Goal: Complete application form: Complete application form

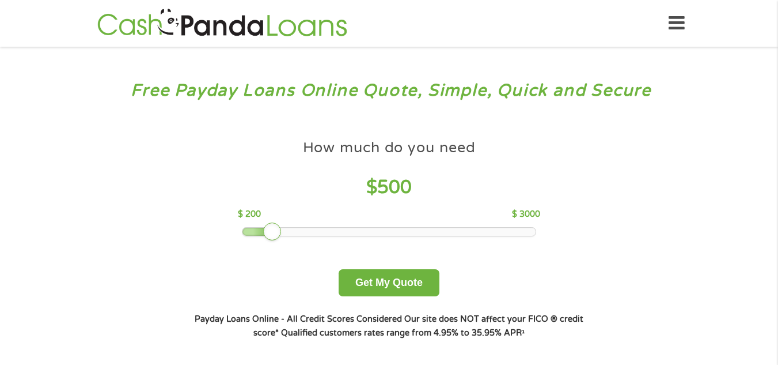
click at [271, 230] on div at bounding box center [259, 232] width 32 height 8
click at [285, 230] on div at bounding box center [389, 232] width 293 height 8
click at [294, 230] on div at bounding box center [389, 232] width 293 height 8
click at [268, 230] on div at bounding box center [389, 232] width 293 height 8
click at [276, 229] on div at bounding box center [389, 232] width 293 height 8
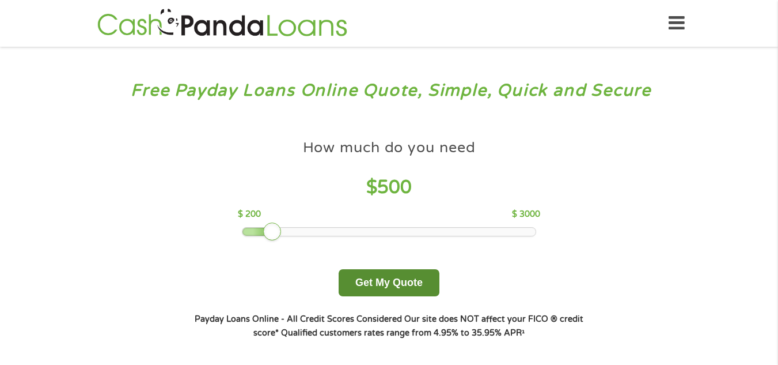
click at [409, 284] on button "Get My Quote" at bounding box center [389, 282] width 101 height 27
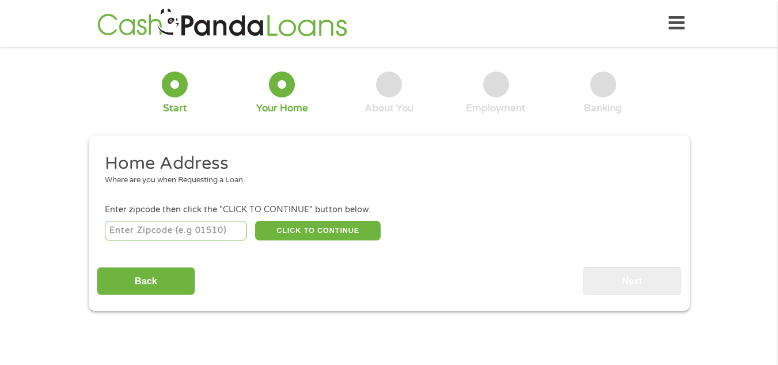
click at [135, 230] on input "number" at bounding box center [176, 231] width 142 height 20
type input "75670"
click at [301, 229] on button "CLICK TO CONTINUE" at bounding box center [318, 231] width 126 height 20
type input "75670"
type input "[PERSON_NAME]"
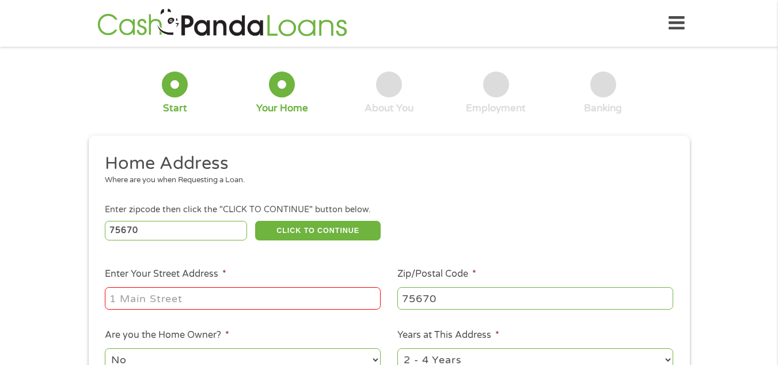
click at [249, 298] on input "Enter Your Street Address *" at bounding box center [243, 298] width 276 height 22
type input "1603 MLK JR BLVD APTK1"
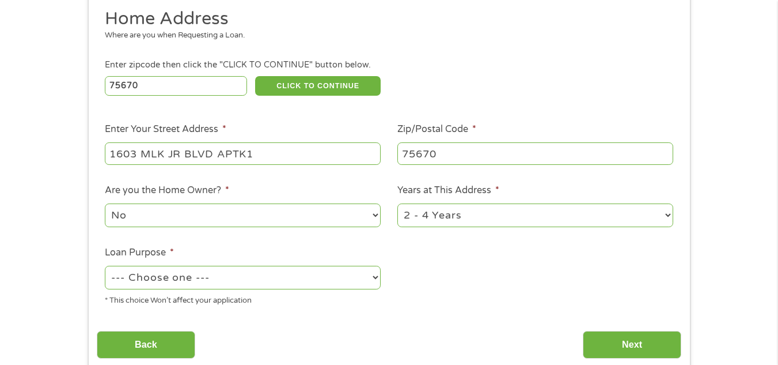
scroll to position [173, 0]
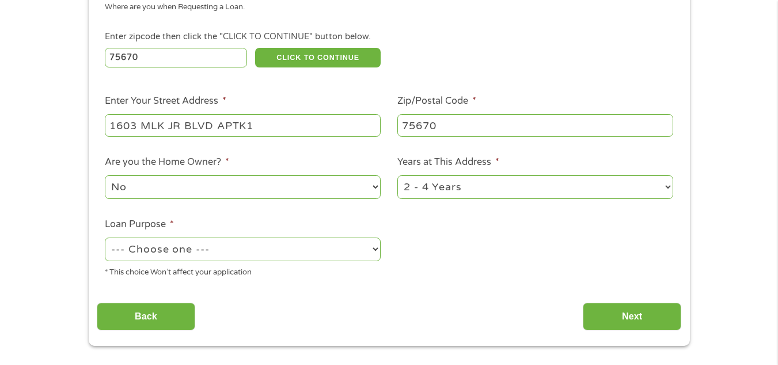
click at [377, 250] on select "--- Choose one --- Pay Bills Debt Consolidation Home Improvement Major Purchase…" at bounding box center [243, 249] width 276 height 24
select select "medicalexpenses"
click at [105, 237] on select "--- Choose one --- Pay Bills Debt Consolidation Home Improvement Major Purchase…" at bounding box center [243, 249] width 276 height 24
click at [649, 311] on input "Next" at bounding box center [632, 316] width 98 height 28
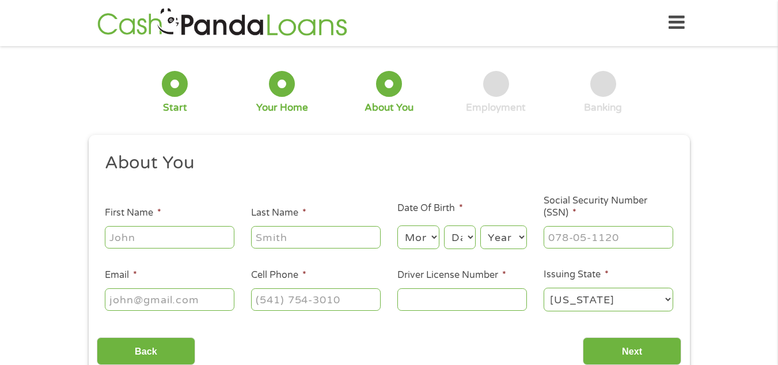
scroll to position [0, 0]
click at [195, 238] on input "First Name *" at bounding box center [170, 237] width 130 height 22
type input "Teresa"
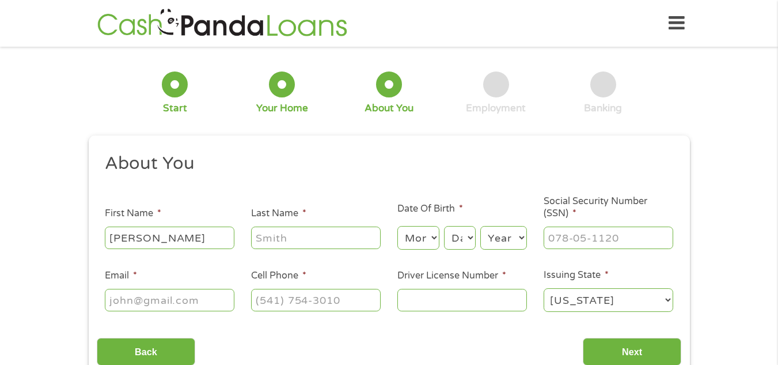
type input "Hope"
type input "babyboo_ree05@yahoo.com"
type input "(903) 738-2866"
click at [432, 235] on select "Month 1 2 3 4 5 6 7 8 9 10 11 12" at bounding box center [418, 238] width 42 height 24
select select "11"
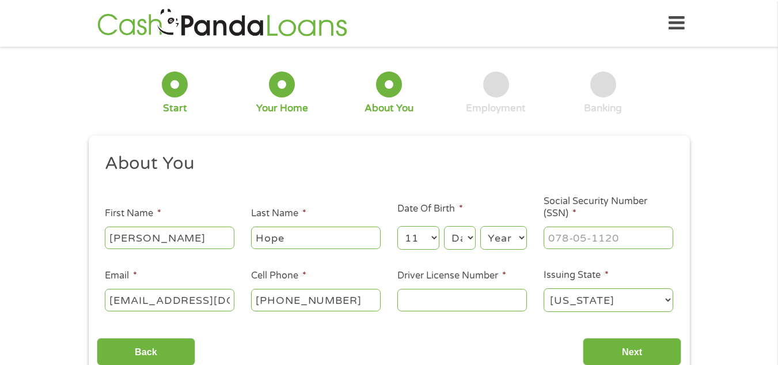
click at [397, 226] on select "Month 1 2 3 4 5 6 7 8 9 10 11 12" at bounding box center [418, 238] width 42 height 24
click at [469, 238] on select "Day 1 2 3 4 5 6 7 8 9 10 11 12 13 14 15 16 17 18 19 20 21 22 23 24 25 26 27 28 …" at bounding box center [459, 238] width 31 height 24
select select "4"
click at [444, 226] on select "Day 1 2 3 4 5 6 7 8 9 10 11 12 13 14 15 16 17 18 19 20 21 22 23 24 25 26 27 28 …" at bounding box center [459, 238] width 31 height 24
click at [523, 236] on select "Year 2007 2006 2005 2004 2003 2002 2001 2000 1999 1998 1997 1996 1995 1994 1993…" at bounding box center [503, 238] width 47 height 24
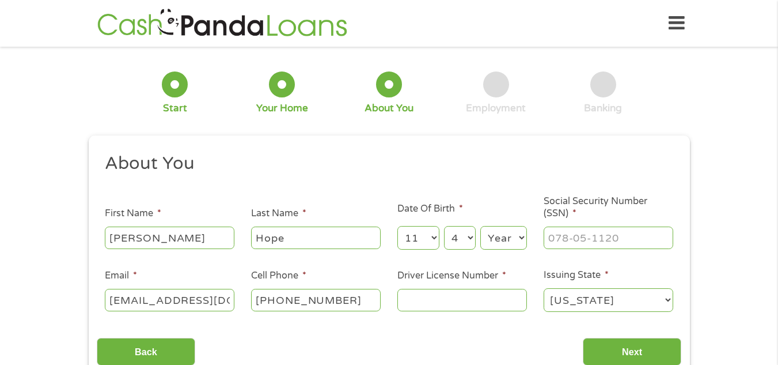
select select "1976"
click at [480, 226] on select "Year 2007 2006 2005 2004 2003 2002 2001 2000 1999 1998 1997 1996 1995 1994 1993…" at bounding box center [503, 238] width 47 height 24
click at [565, 234] on input "___-__-____" at bounding box center [609, 237] width 130 height 22
type input "560-55-9838"
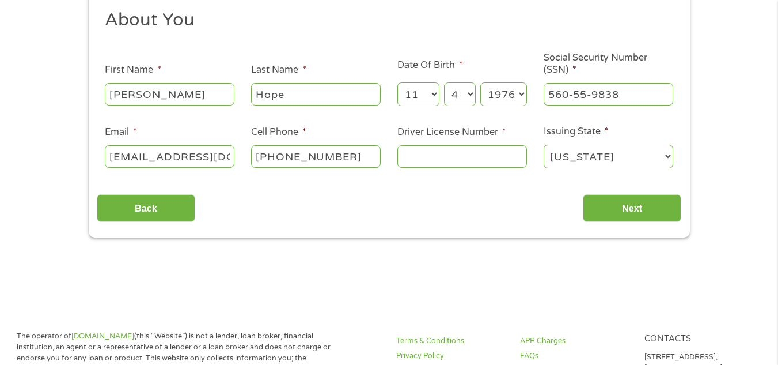
scroll to position [173, 0]
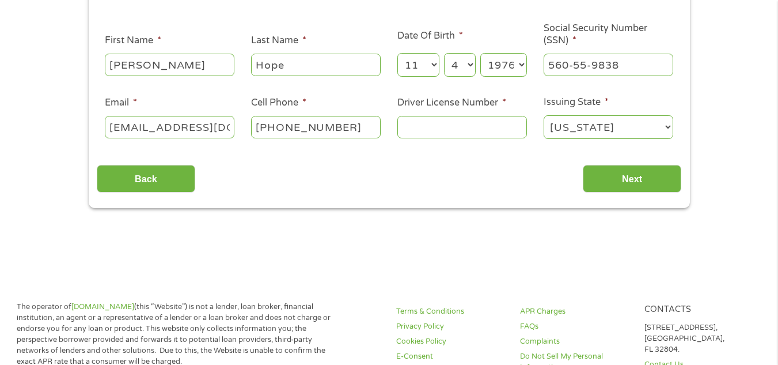
click at [418, 123] on input "Driver License Number *" at bounding box center [462, 127] width 130 height 22
type input "24993281"
click at [629, 177] on input "Next" at bounding box center [632, 179] width 98 height 28
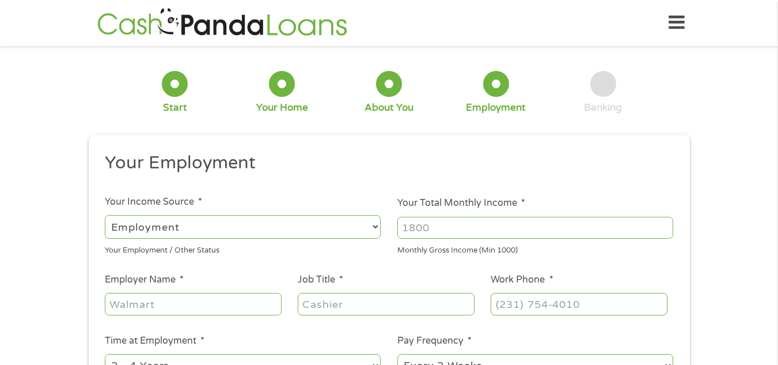
scroll to position [0, 0]
click at [376, 226] on select "--- Choose one --- Employment Self Employed Benefits" at bounding box center [243, 227] width 276 height 24
select select "benefits"
click at [105, 215] on select "--- Choose one --- Employment Self Employed Benefits" at bounding box center [243, 227] width 276 height 24
type input "Other"
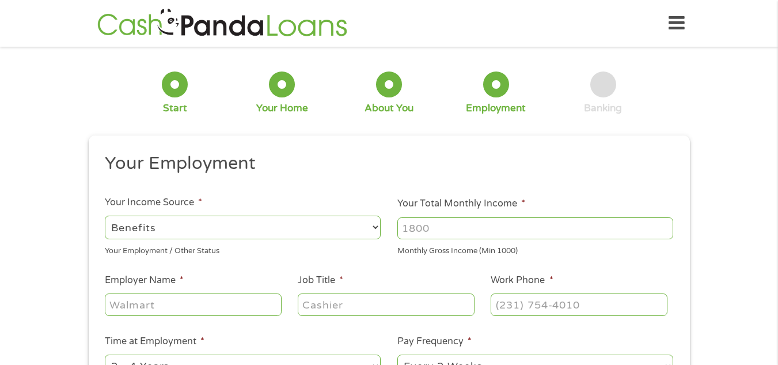
type input "(903) 738-2866"
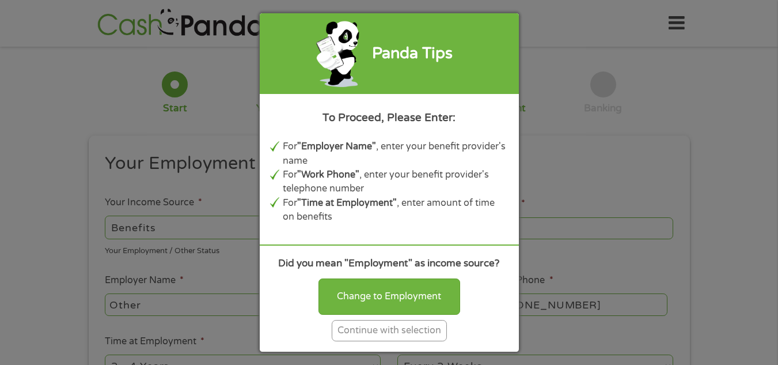
click at [395, 332] on div "Continue with selection" at bounding box center [389, 330] width 115 height 21
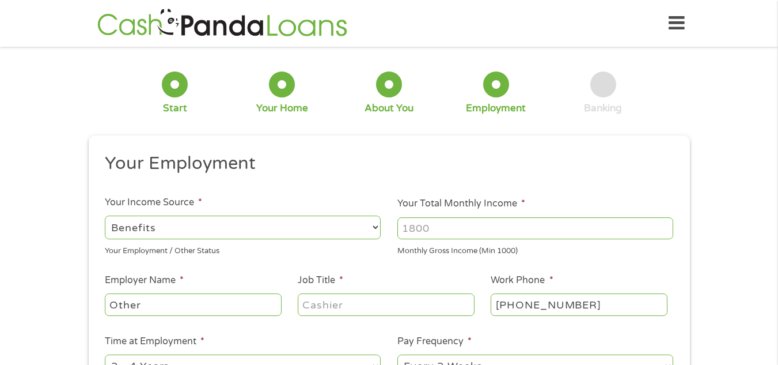
click at [446, 232] on input "Your Total Monthly Income *" at bounding box center [535, 228] width 276 height 22
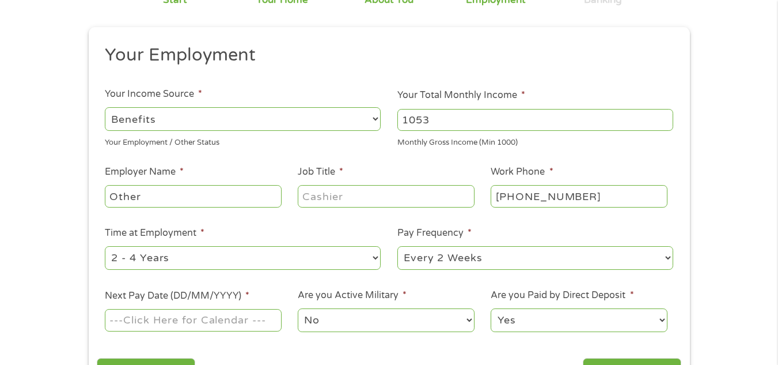
scroll to position [115, 0]
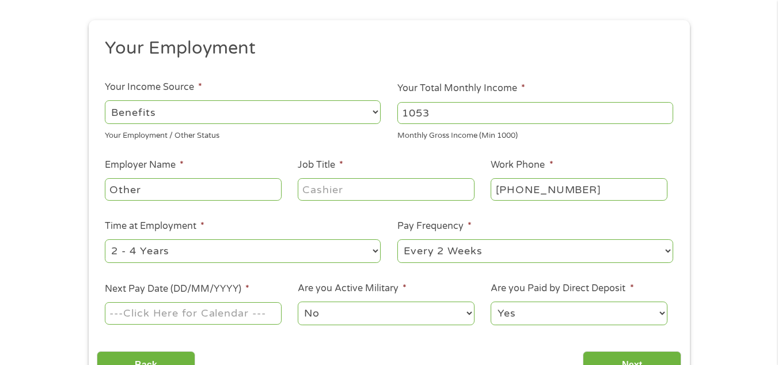
type input "1053"
click at [377, 251] on select "--- Choose one --- 1 Year or less 1 - 2 Years 2 - 4 Years Over 4 Years" at bounding box center [243, 251] width 276 height 24
select select "60months"
click at [105, 239] on select "--- Choose one --- 1 Year or less 1 - 2 Years 2 - 4 Years Over 4 Years" at bounding box center [243, 251] width 276 height 24
click at [669, 252] on select "--- Choose one --- Every 2 Weeks Every Week Monthly Semi-Monthly" at bounding box center [535, 251] width 276 height 24
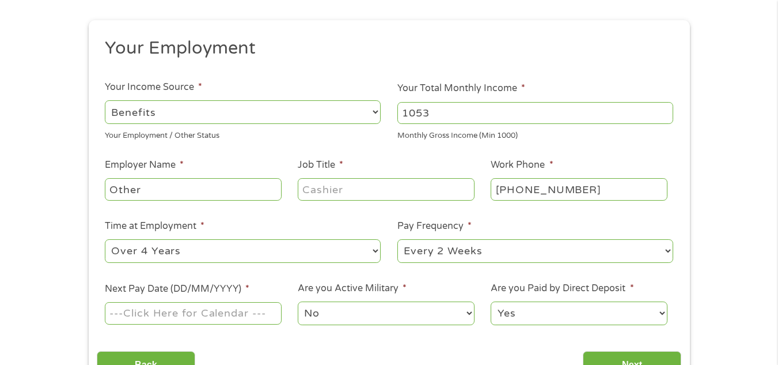
select select "monthly"
click at [397, 239] on select "--- Choose one --- Every 2 Weeks Every Week Monthly Semi-Monthly" at bounding box center [535, 251] width 276 height 24
click at [243, 316] on input "Next Pay Date (DD/MM/YYYY) *" at bounding box center [193, 313] width 176 height 22
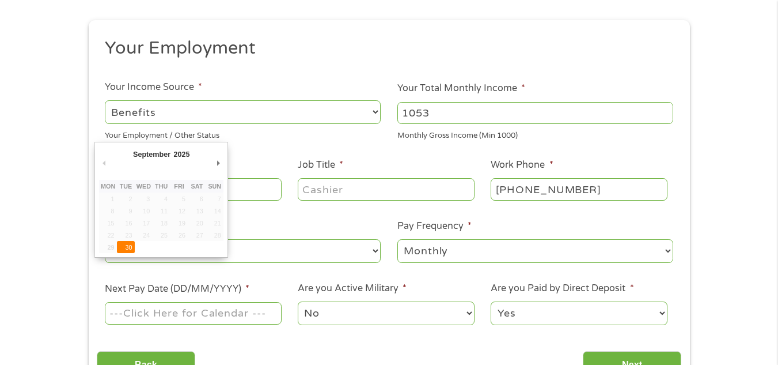
type input "30/09/2025"
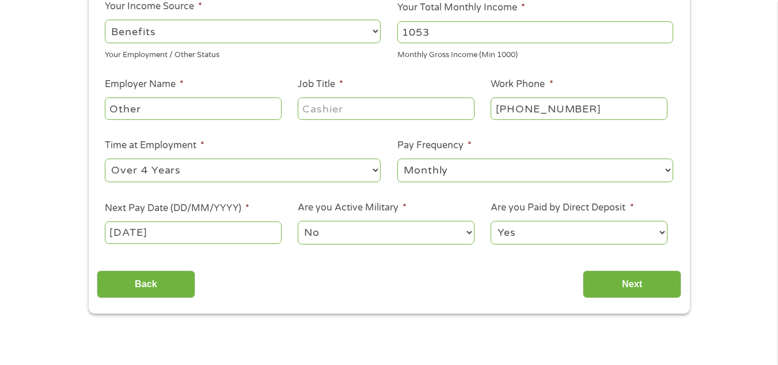
scroll to position [230, 0]
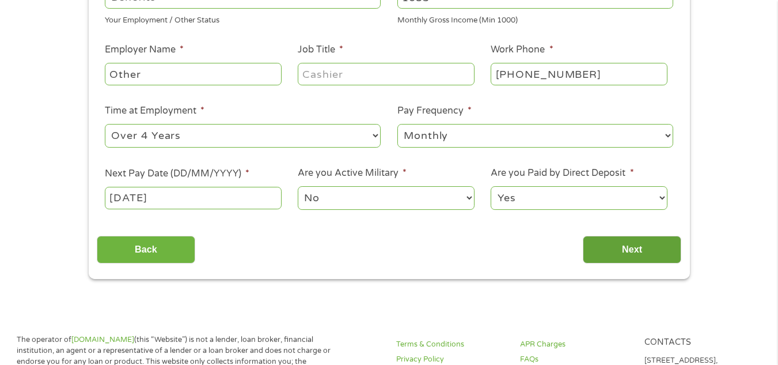
click at [624, 251] on input "Next" at bounding box center [632, 250] width 98 height 28
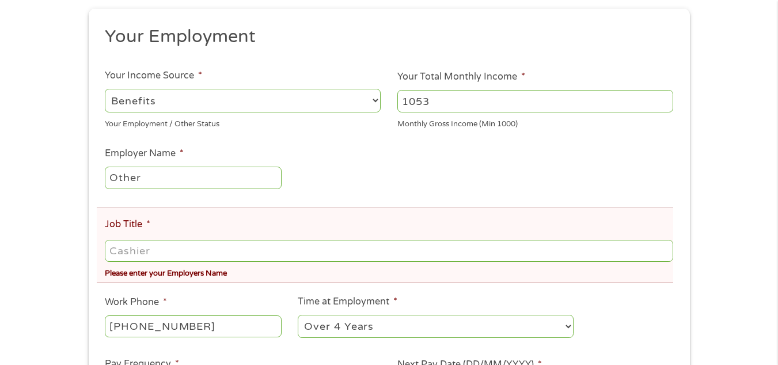
scroll to position [173, 0]
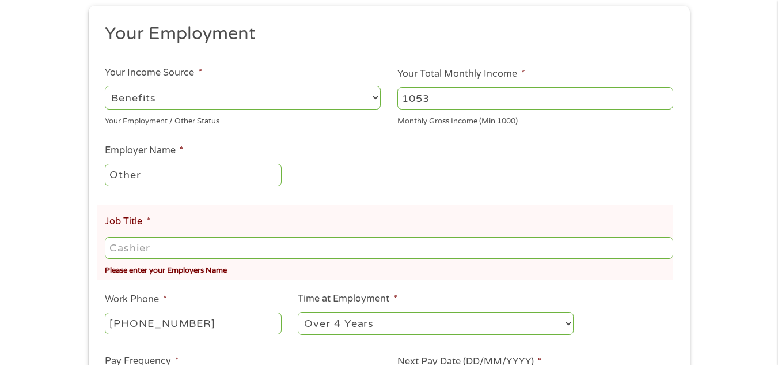
click at [223, 249] on input "Job Title *" at bounding box center [389, 248] width 568 height 22
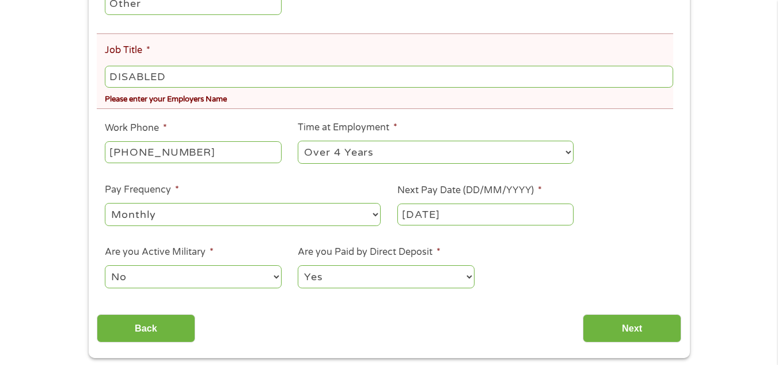
scroll to position [346, 0]
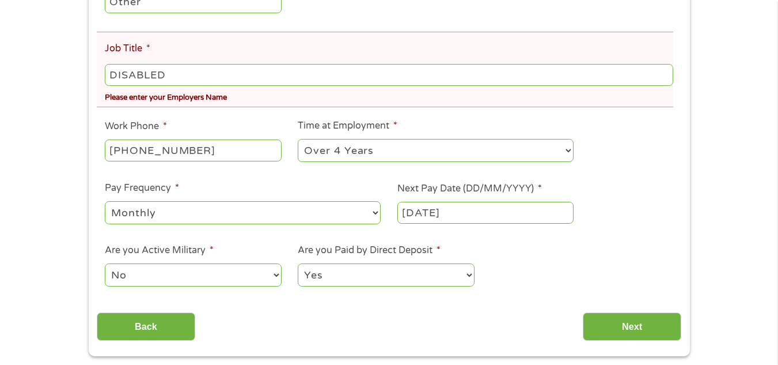
type input "DISABLED"
click at [505, 208] on input "30/09/2025" at bounding box center [485, 213] width 176 height 22
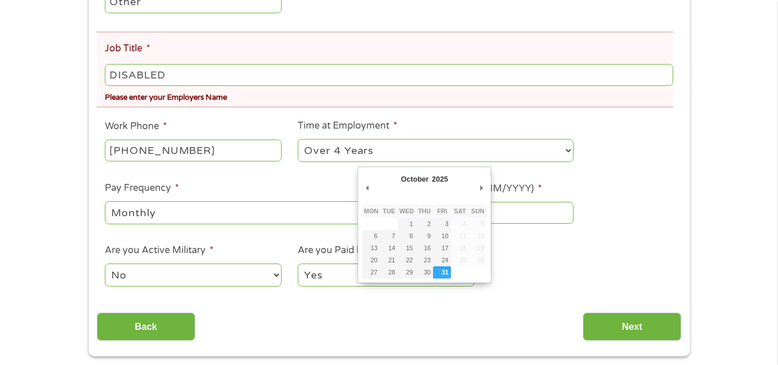
click at [498, 214] on input "31/10/2025" at bounding box center [485, 213] width 176 height 22
type input "01/10/2025"
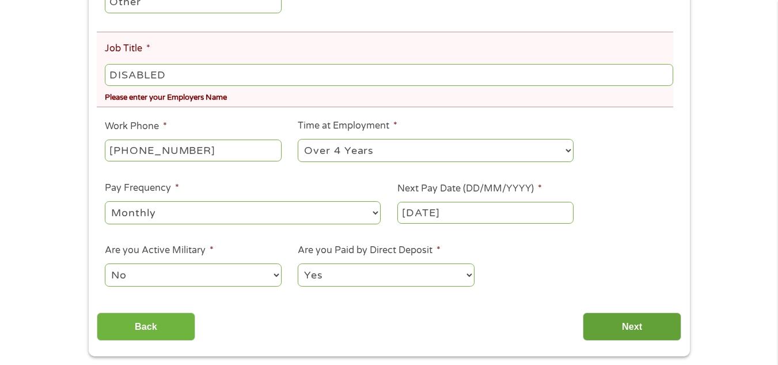
click at [659, 328] on input "Next" at bounding box center [632, 326] width 98 height 28
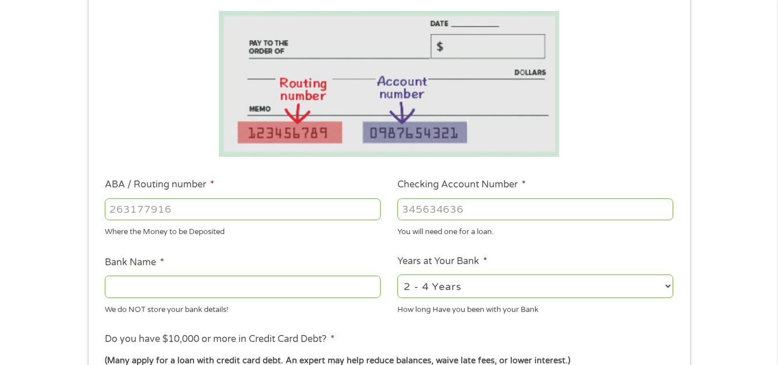
scroll to position [230, 0]
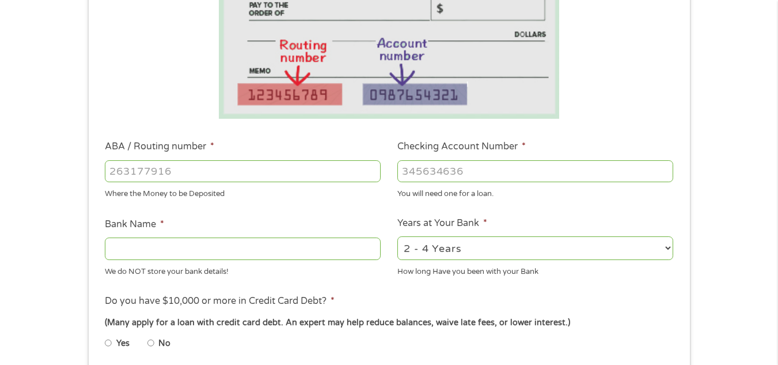
click at [203, 168] on input "ABA / Routing number *" at bounding box center [243, 171] width 276 height 22
type input "103100195"
type input "CENTRAL NATIONAL BANK TRUST"
type input "103100195"
click at [442, 172] on input "Checking Account Number *" at bounding box center [535, 171] width 276 height 22
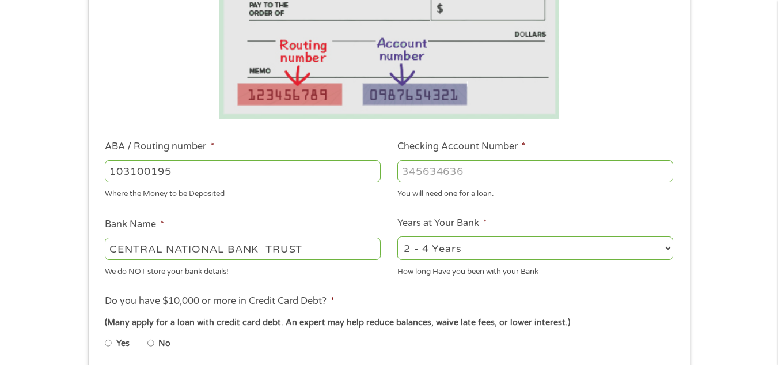
type input "689117761288"
click at [666, 248] on select "2 - 4 Years 6 - 12 Months 1 - 2 Years Over 4 Years" at bounding box center [535, 248] width 276 height 24
select select "60months"
click at [397, 236] on select "2 - 4 Years 6 - 12 Months 1 - 2 Years Over 4 Years" at bounding box center [535, 248] width 276 height 24
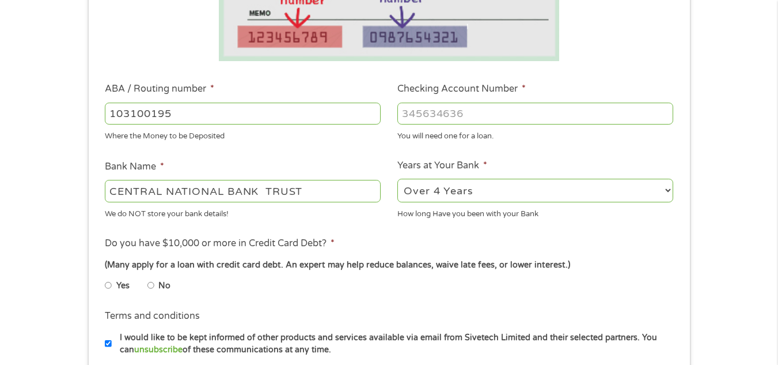
scroll to position [346, 0]
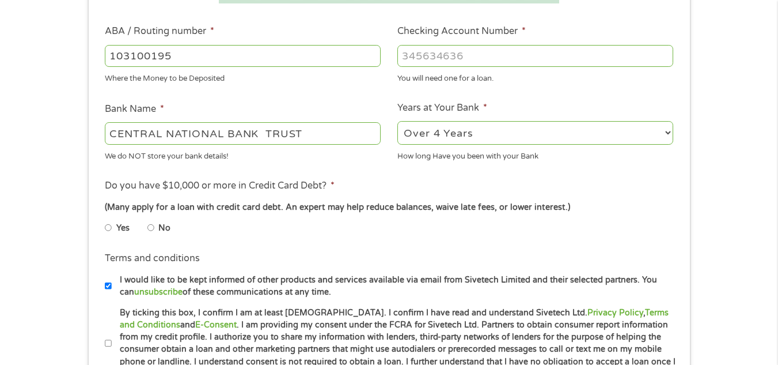
click at [153, 228] on input "No" at bounding box center [150, 227] width 7 height 18
radio input "true"
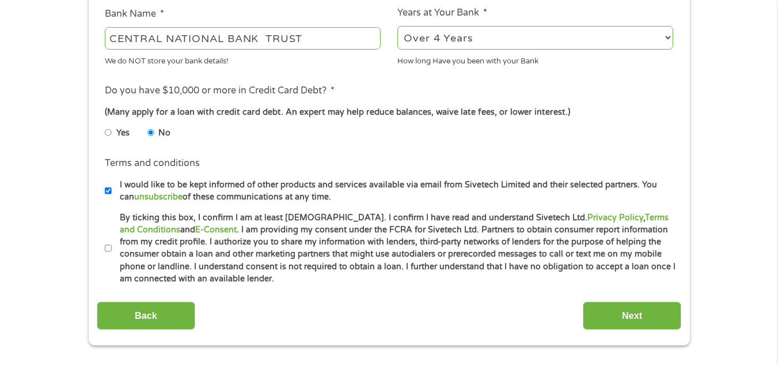
scroll to position [461, 0]
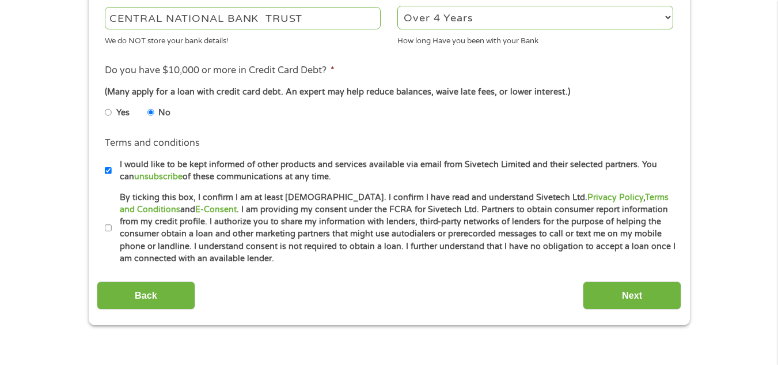
click at [108, 227] on input "By ticking this box, I confirm I am at least 18 years old. I confirm I have rea…" at bounding box center [108, 228] width 7 height 18
checkbox input "true"
click at [623, 302] on input "Next" at bounding box center [632, 295] width 98 height 28
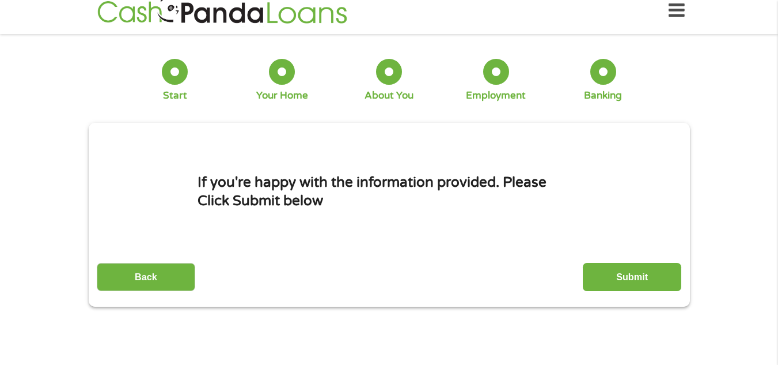
scroll to position [0, 0]
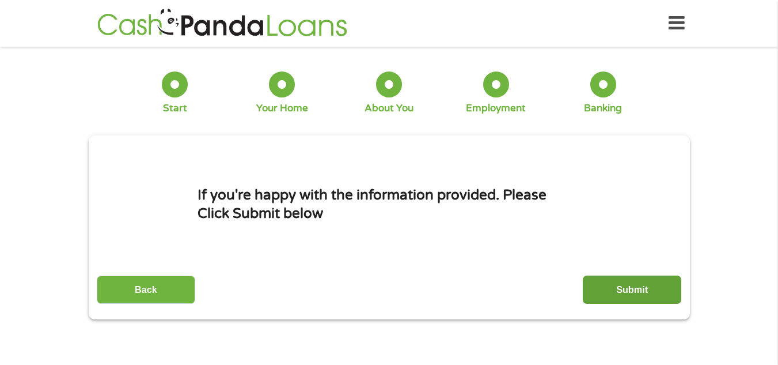
click at [620, 288] on input "Submit" at bounding box center [632, 289] width 98 height 28
